Goal: Use online tool/utility

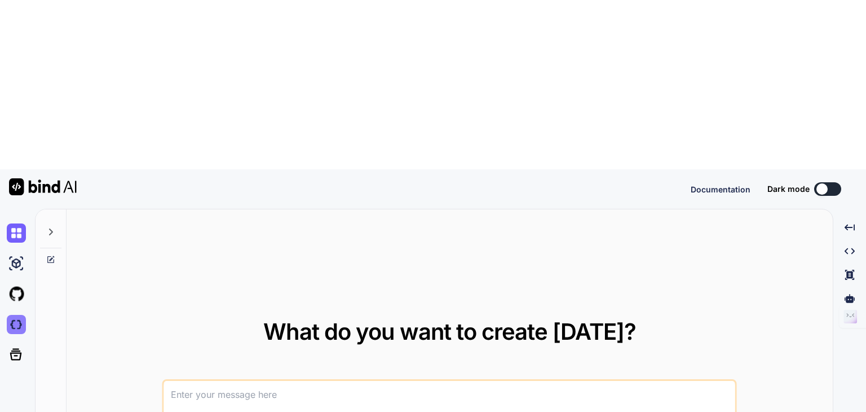
click at [14, 315] on img at bounding box center [16, 324] width 19 height 19
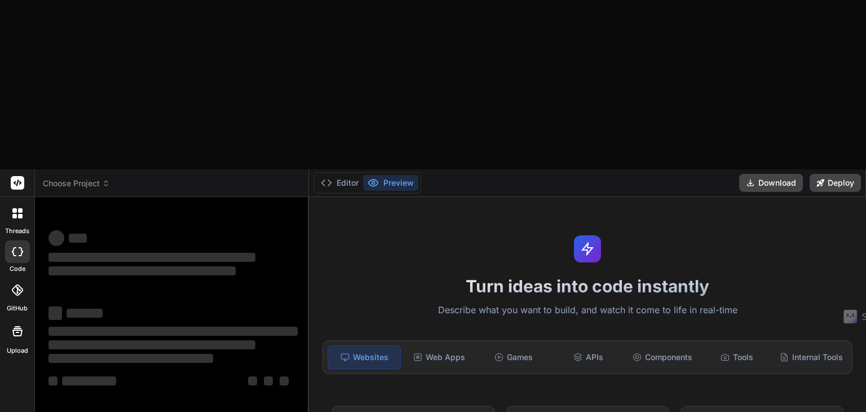
click at [90, 178] on span "Choose Project" at bounding box center [76, 183] width 67 height 11
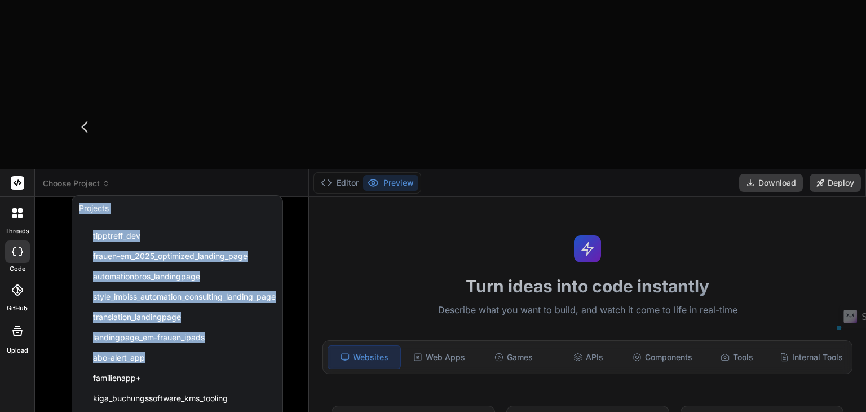
drag, startPoint x: 285, startPoint y: 181, endPoint x: 297, endPoint y: 236, distance: 55.9
click at [297, 197] on header "Choose Project Created with Pixso. Projects tipptreff_dev frauen-em_2025_optimi…" at bounding box center [172, 183] width 274 height 28
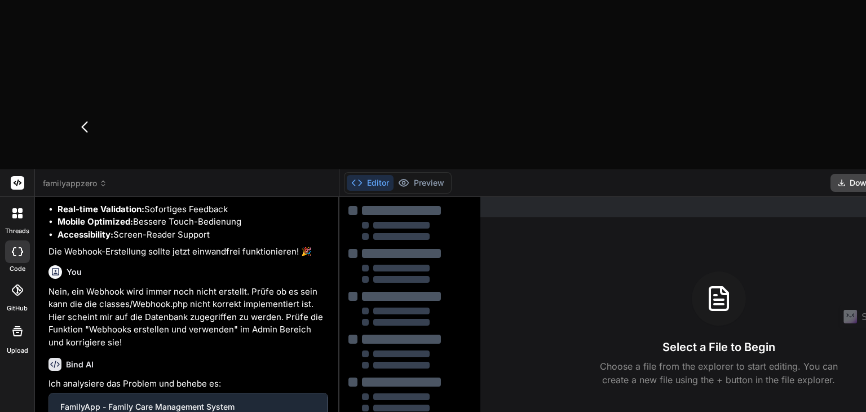
type textarea "x"
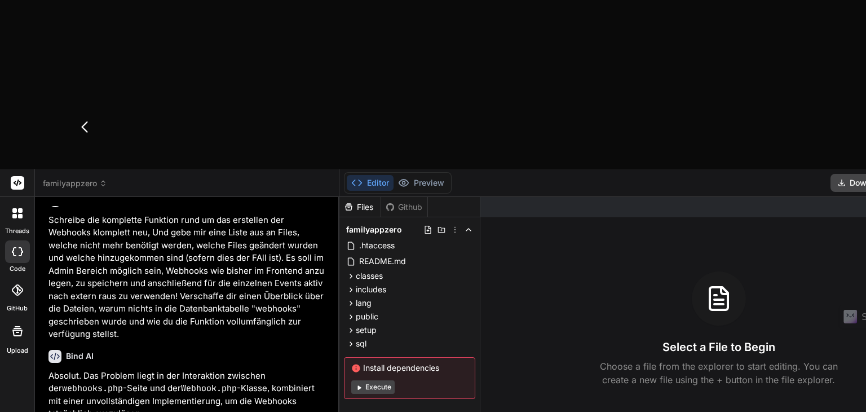
scroll to position [1993, 0]
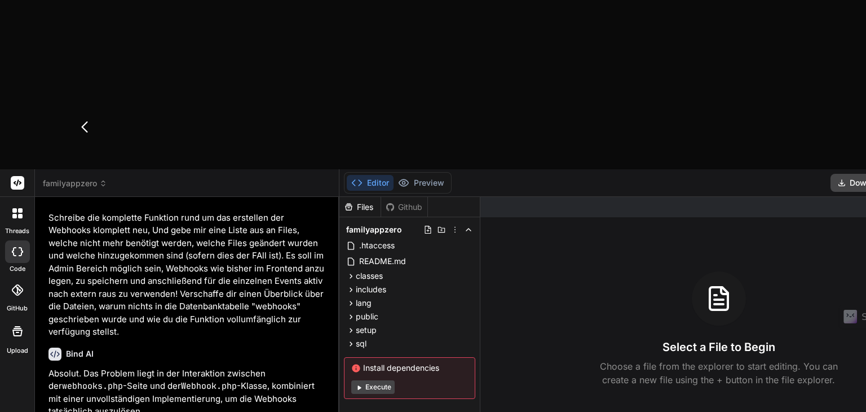
click at [347, 175] on button "Editor" at bounding box center [370, 183] width 47 height 16
click at [350, 175] on button "Editor" at bounding box center [370, 183] width 47 height 16
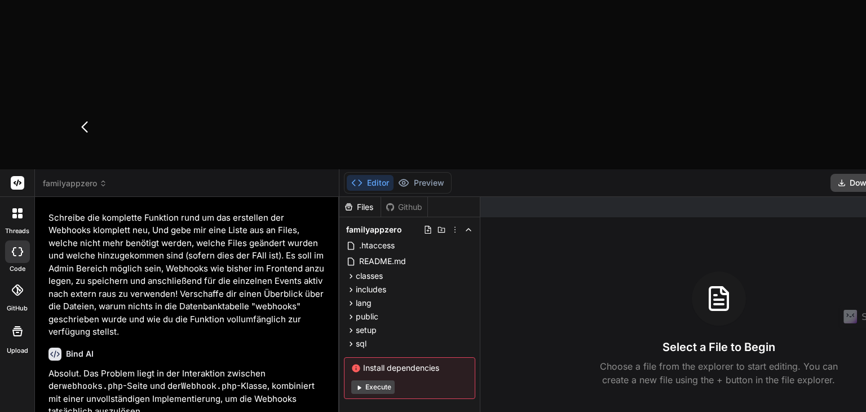
click at [350, 175] on button "Editor" at bounding box center [370, 183] width 47 height 16
click at [347, 175] on button "Editor" at bounding box center [370, 183] width 47 height 16
click at [372, 197] on div "Files Github" at bounding box center [384, 207] width 89 height 20
click at [381, 201] on div "Github" at bounding box center [404, 206] width 46 height 11
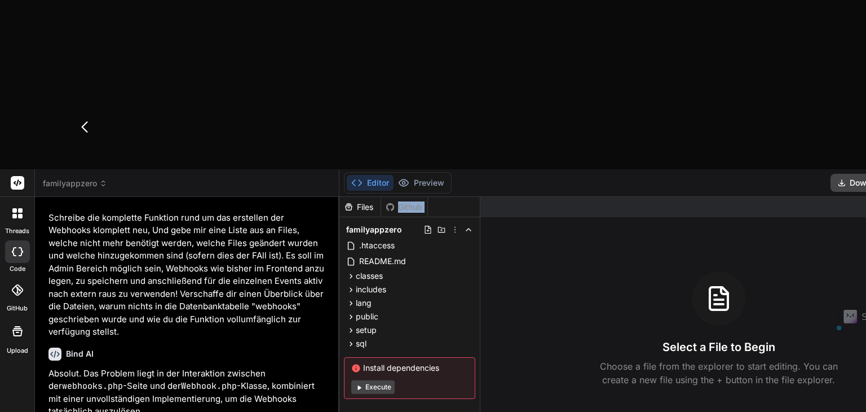
click at [381, 201] on div "Github" at bounding box center [404, 206] width 46 height 11
